Goal: Information Seeking & Learning: Learn about a topic

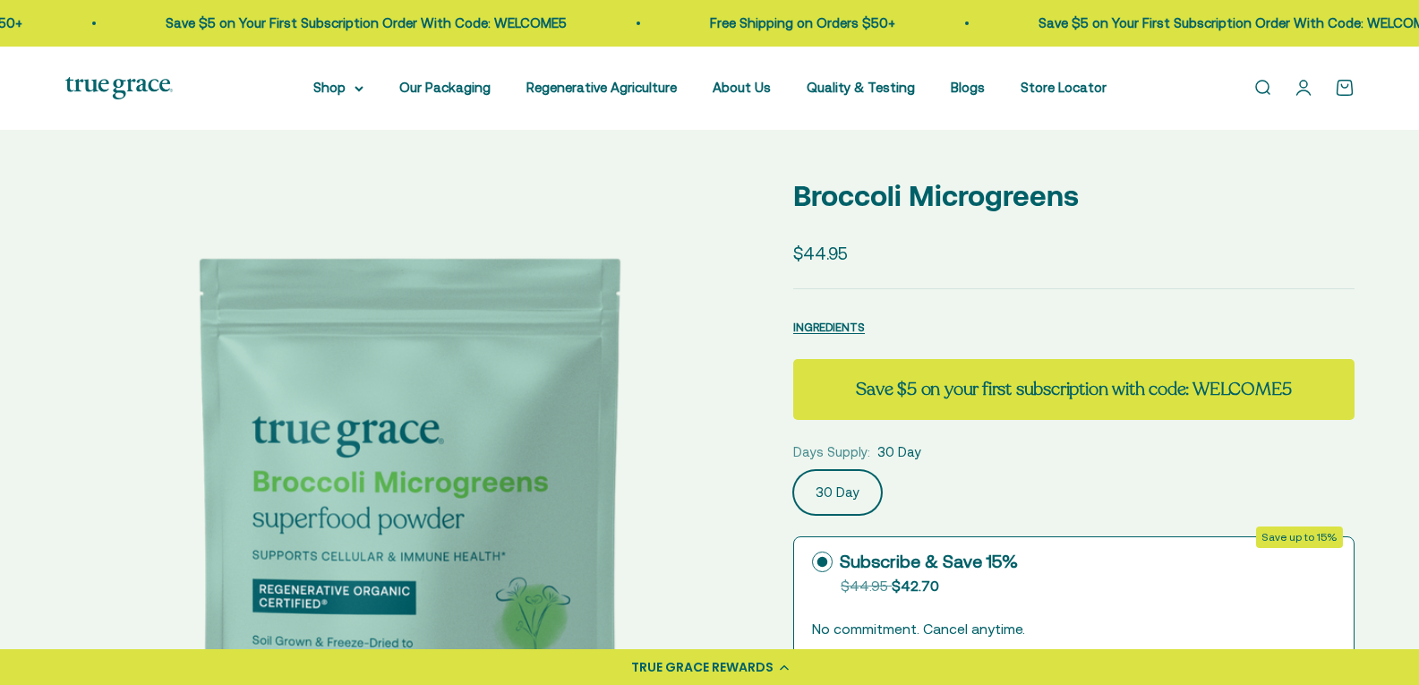
select select "3"
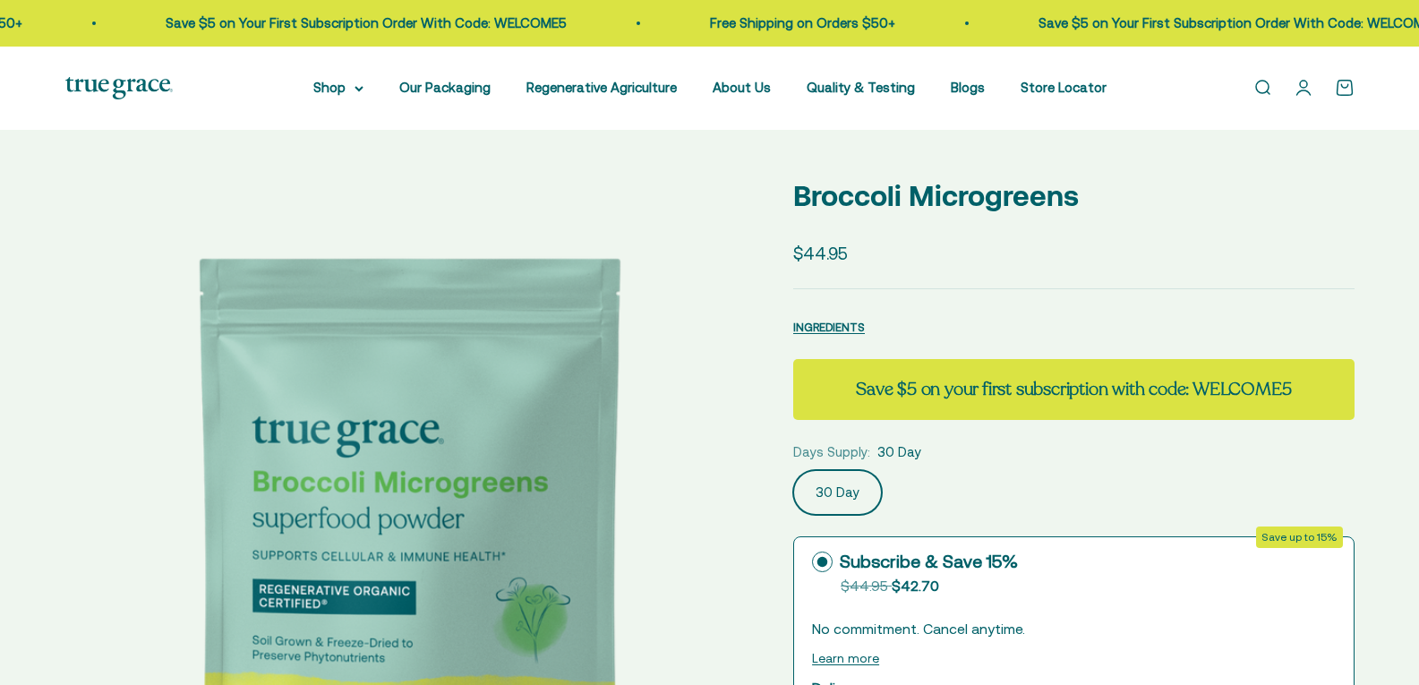
select select "3"
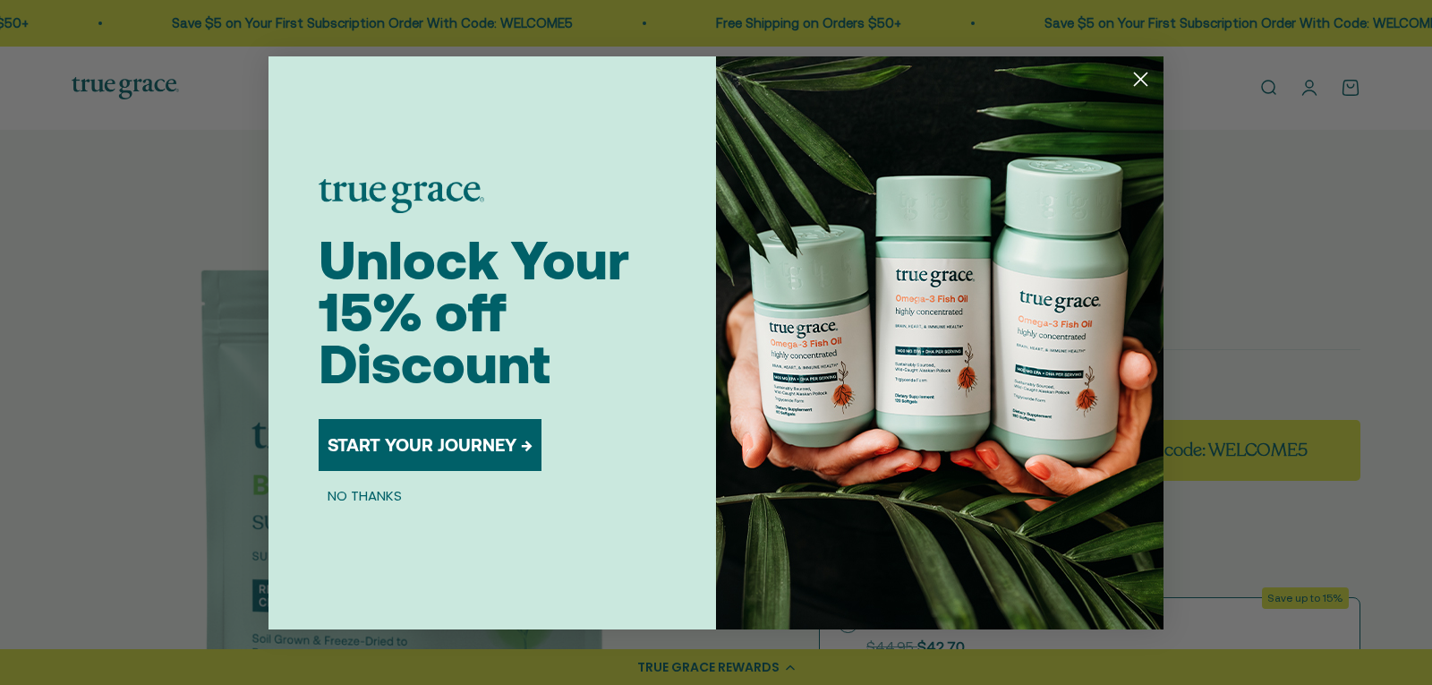
click at [1418, 231] on div "Close dialog Unlock Your 15% off Discount START YOUR JOURNEY → NO THANKS Submit" at bounding box center [716, 342] width 1432 height 685
click at [1135, 76] on circle "Close dialog" at bounding box center [1141, 79] width 30 height 30
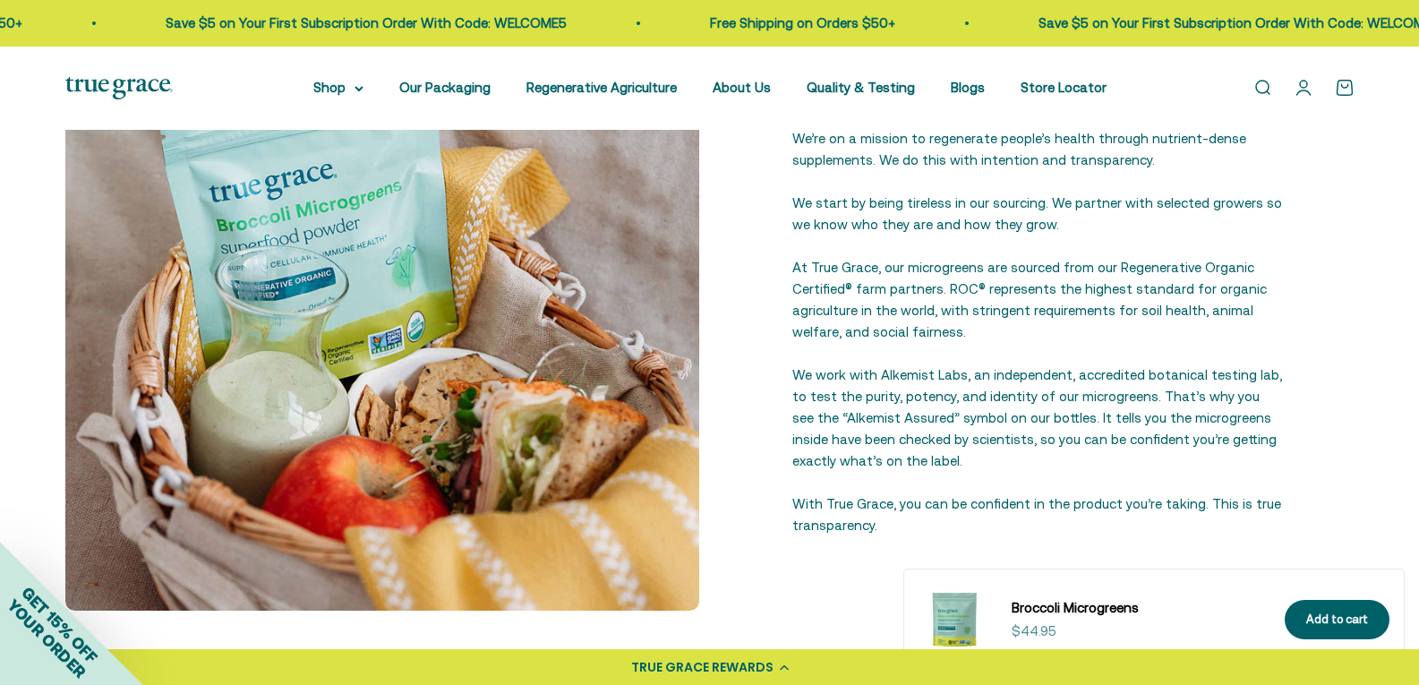
scroll to position [1598, 0]
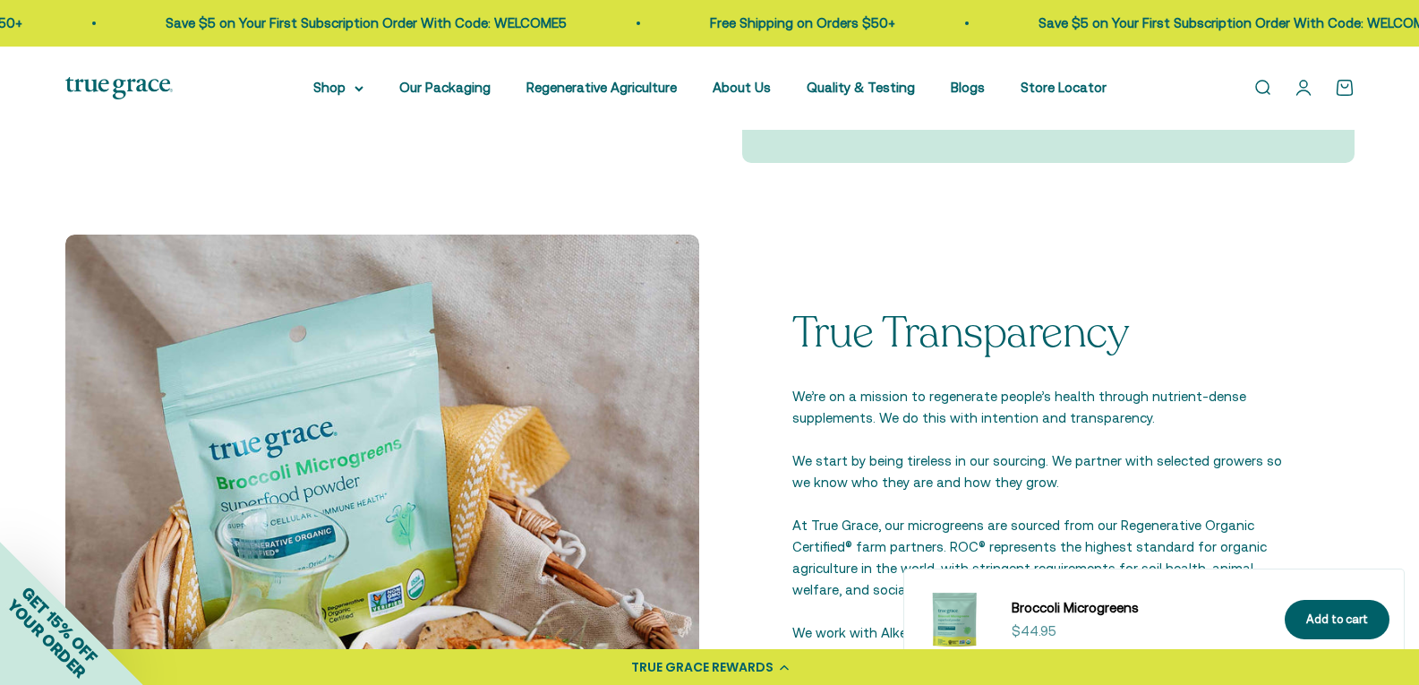
click at [1186, 145] on div "Recipes" at bounding box center [1048, 116] width 526 height 57
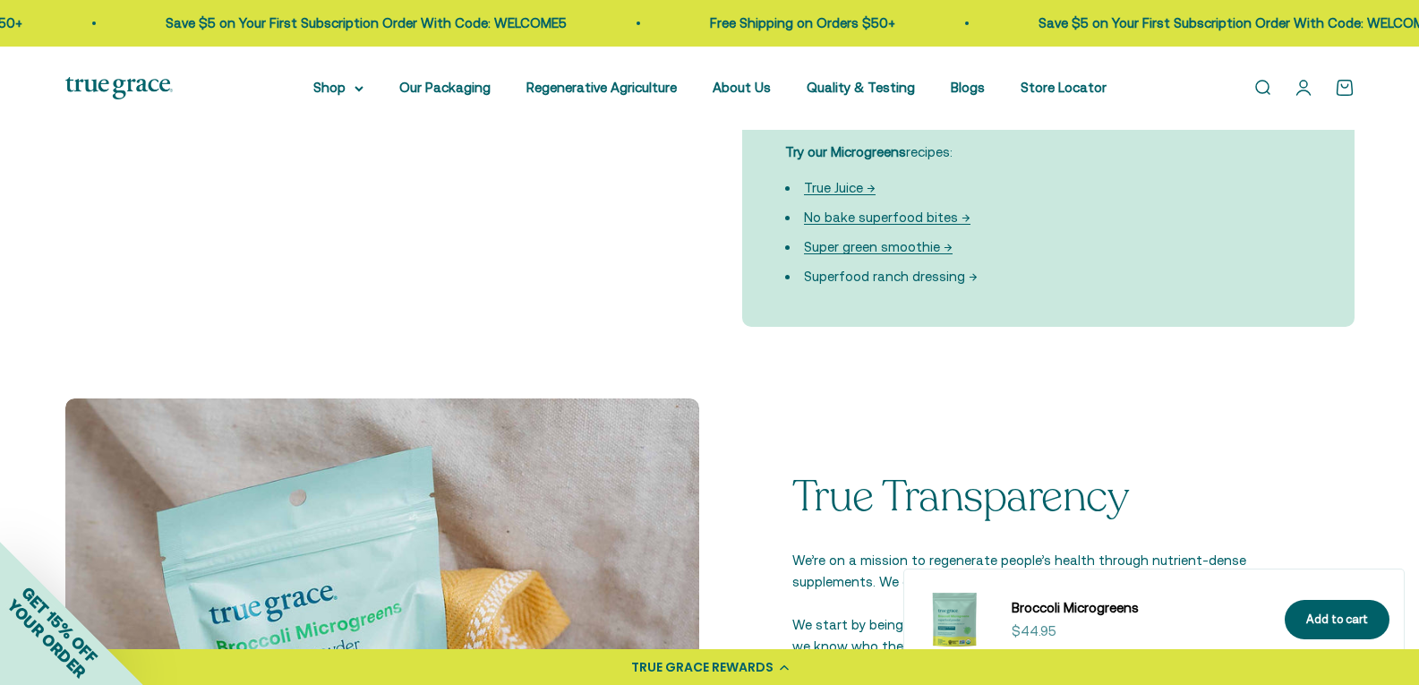
click at [864, 284] on link "Superfood ranch dressing →" at bounding box center [891, 276] width 174 height 15
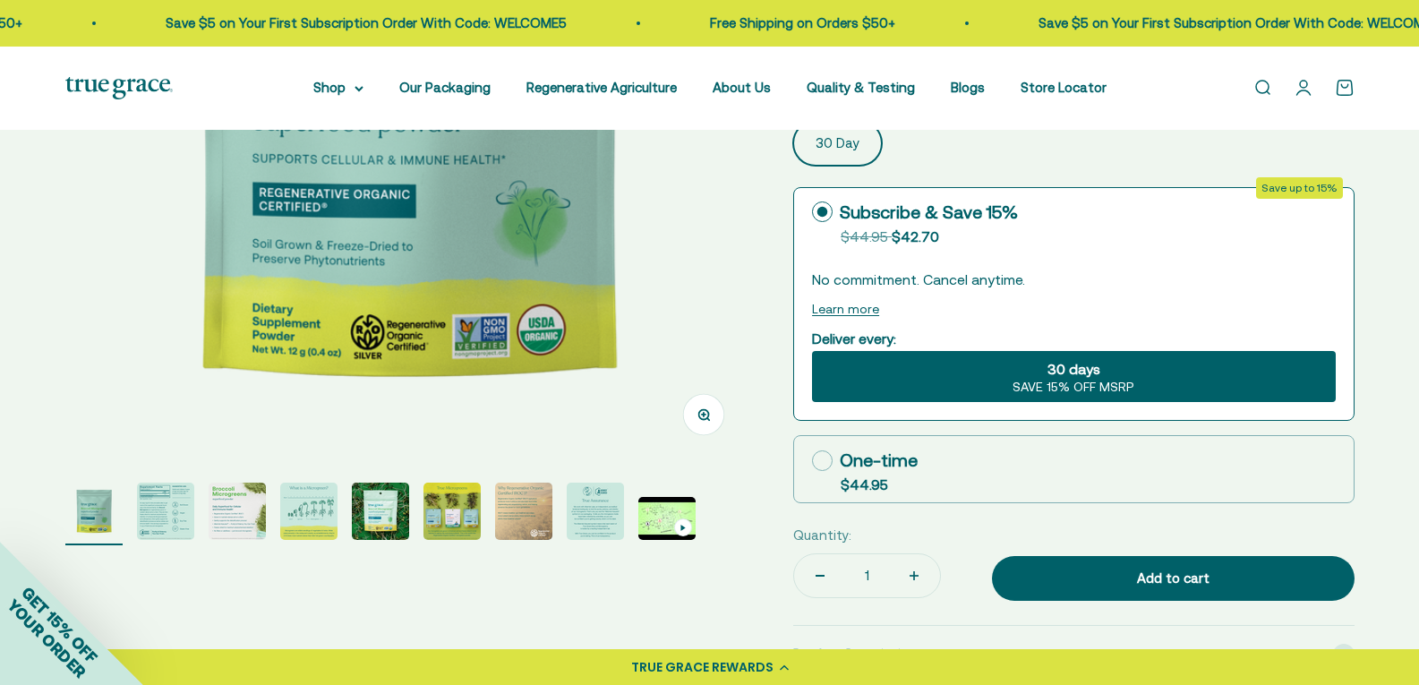
scroll to position [388, 0]
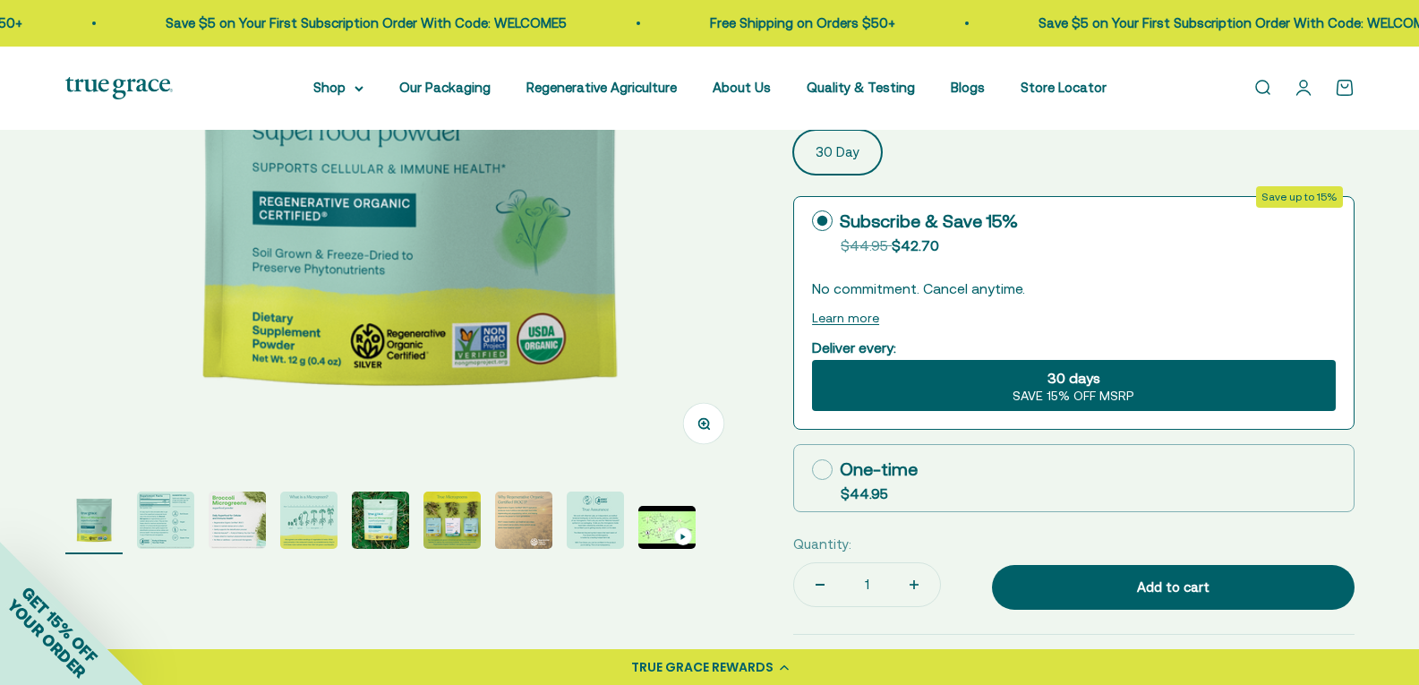
click at [133, 528] on page-dots at bounding box center [408, 522] width 686 height 63
click at [169, 506] on img "Go to item 2" at bounding box center [165, 519] width 57 height 57
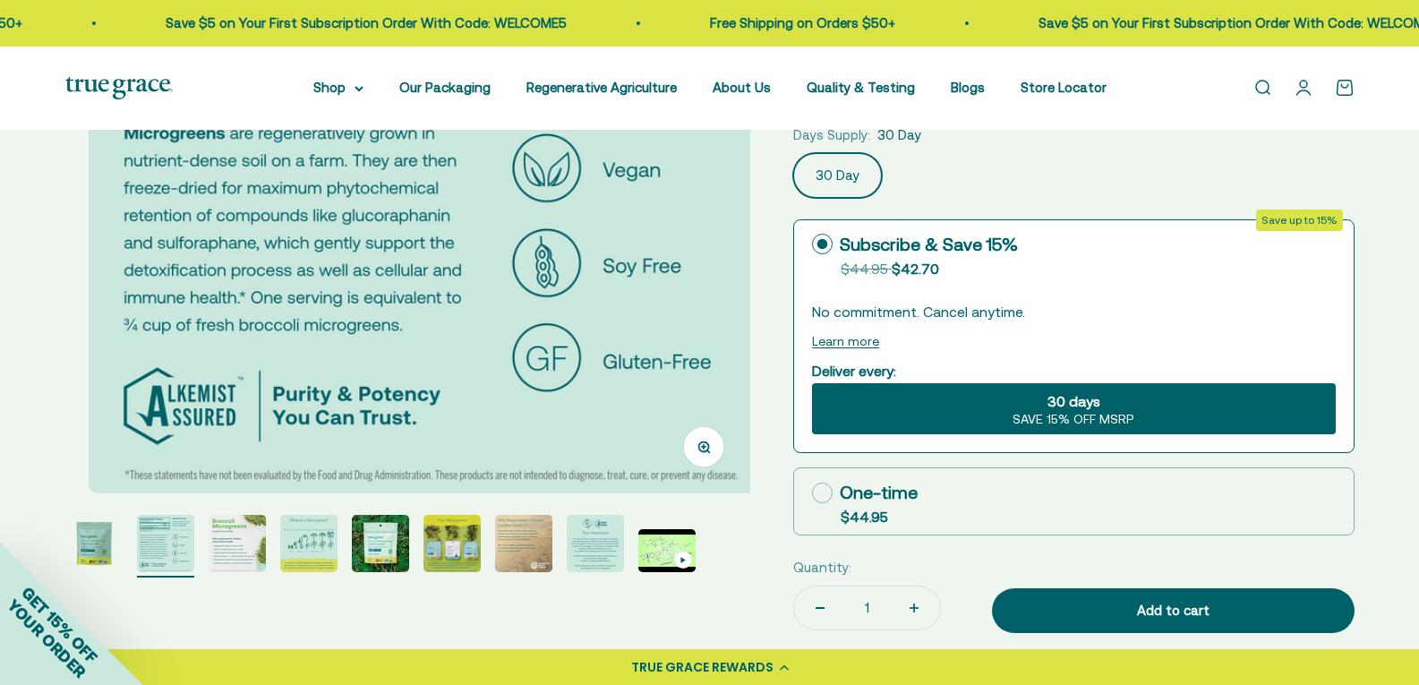
scroll to position [537, 0]
